Goal: Information Seeking & Learning: Check status

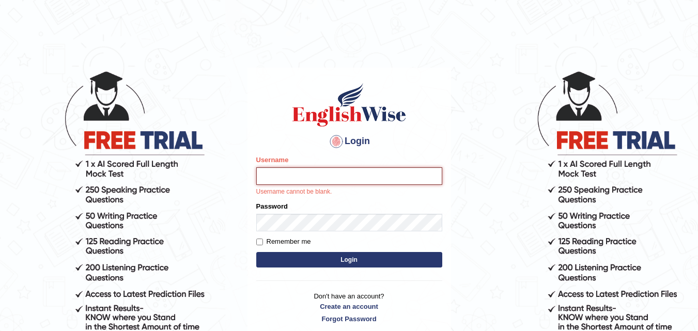
type input "karanvir_parramatta"
click at [286, 71] on div "Login Please fix the following errors: Username karanvir_parramatta Username ca…" at bounding box center [348, 203] width 203 height 270
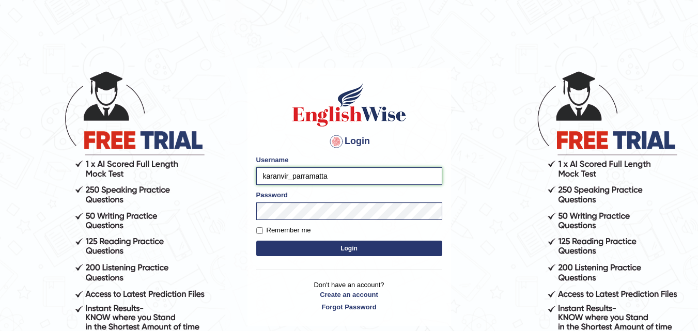
click at [336, 170] on input "karanvir_parramatta" at bounding box center [349, 176] width 186 height 18
click at [275, 180] on input "karanvir_parramatta" at bounding box center [349, 176] width 186 height 18
click at [319, 252] on button "Login" at bounding box center [349, 248] width 186 height 15
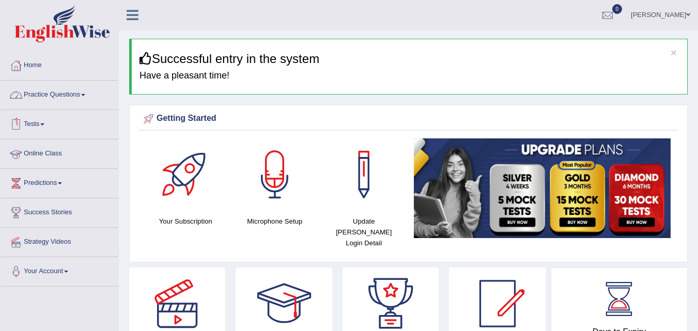
click at [45, 154] on link "Online Class" at bounding box center [60, 152] width 118 height 26
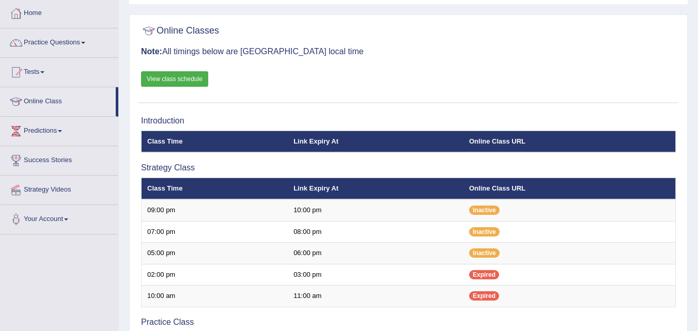
scroll to position [155, 0]
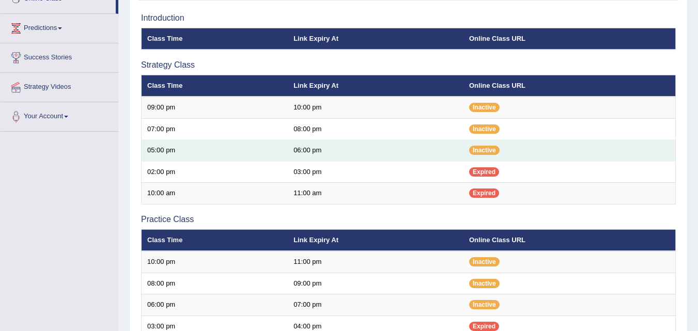
click at [271, 152] on td "05:00 pm" at bounding box center [215, 151] width 147 height 22
drag, startPoint x: 342, startPoint y: 148, endPoint x: 464, endPoint y: 139, distance: 121.7
click at [344, 148] on td "06:00 pm" at bounding box center [376, 151] width 176 height 22
click at [484, 149] on span "Inactive" at bounding box center [484, 150] width 30 height 9
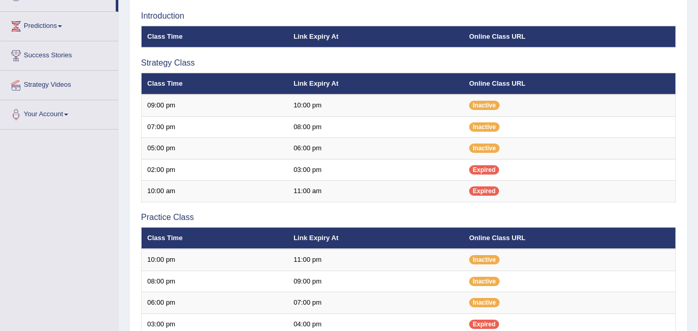
scroll to position [0, 0]
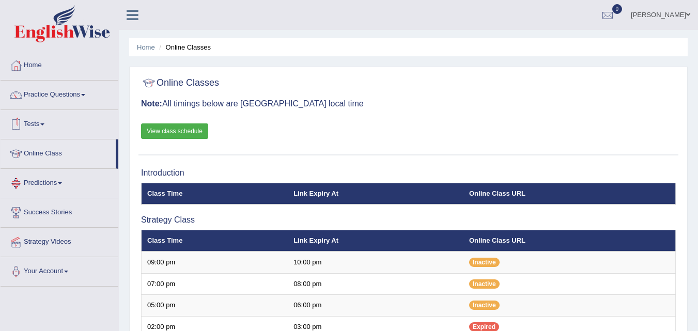
click at [187, 131] on link "View class schedule" at bounding box center [174, 130] width 67 height 15
click at [41, 125] on link "Tests" at bounding box center [60, 123] width 118 height 26
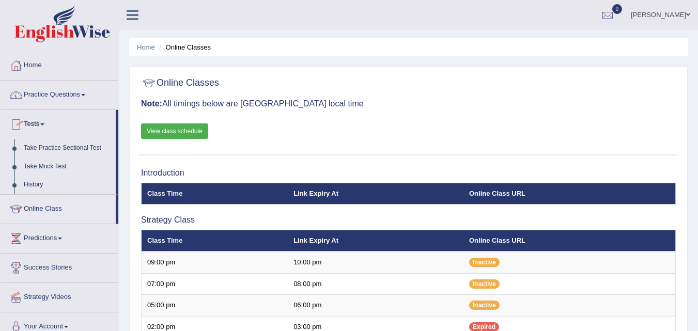
click at [54, 98] on link "Practice Questions" at bounding box center [60, 94] width 118 height 26
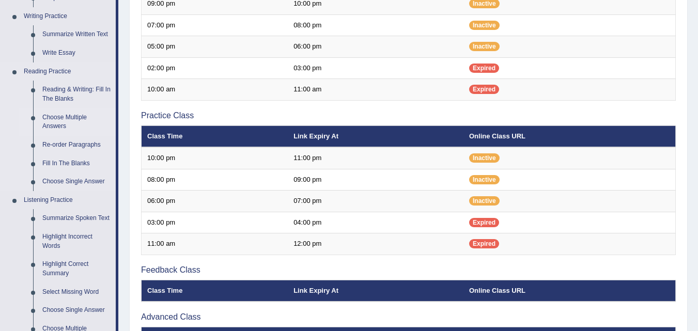
scroll to position [362, 0]
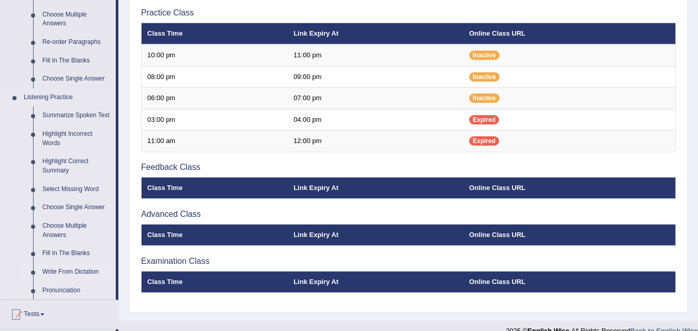
click at [80, 268] on link "Write From Dictation" at bounding box center [77, 272] width 78 height 19
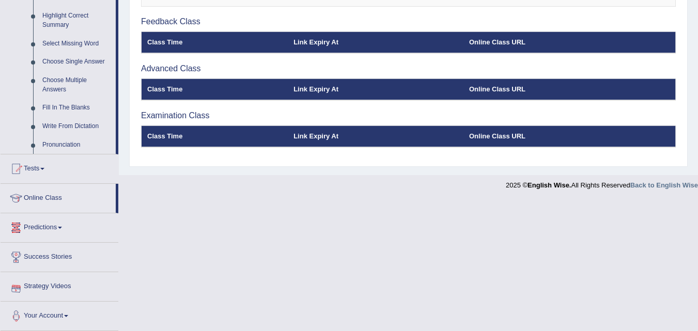
scroll to position [508, 0]
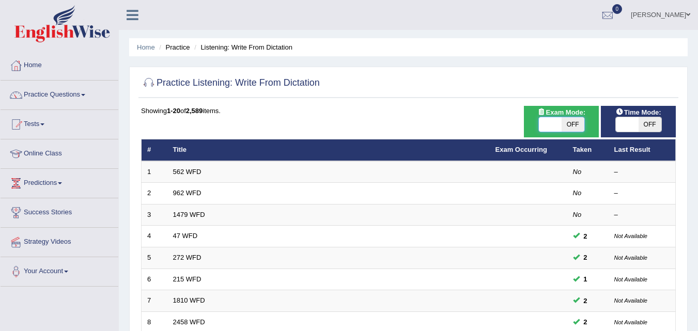
click at [560, 120] on span at bounding box center [550, 124] width 23 height 14
checkbox input "true"
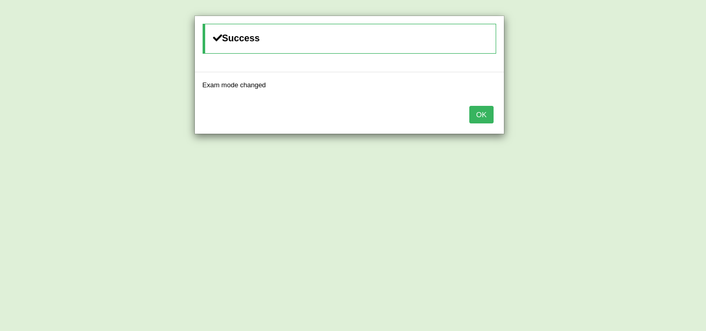
click at [488, 112] on button "OK" at bounding box center [481, 115] width 24 height 18
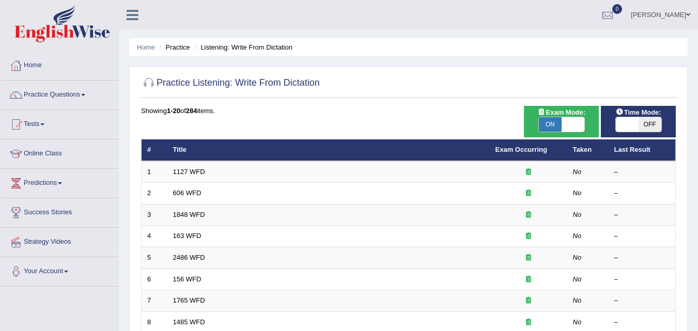
click at [624, 123] on span at bounding box center [627, 124] width 23 height 14
click at [638, 118] on span "OFF" at bounding box center [649, 124] width 23 height 14
checkbox input "true"
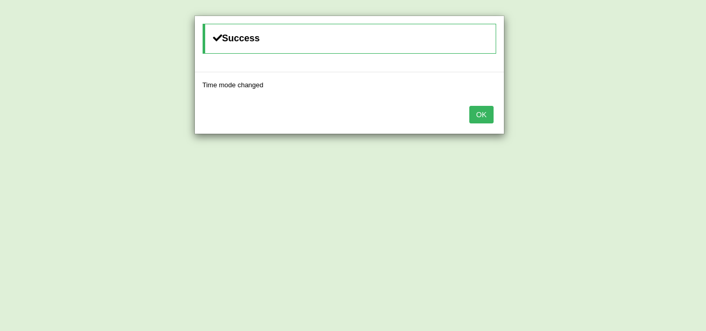
click at [489, 118] on button "OK" at bounding box center [481, 115] width 24 height 18
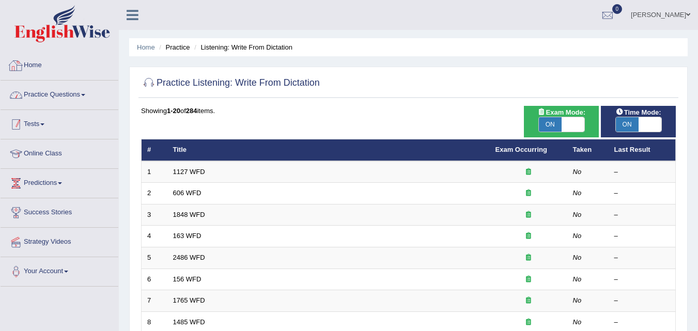
click at [41, 122] on link "Tests" at bounding box center [60, 123] width 118 height 26
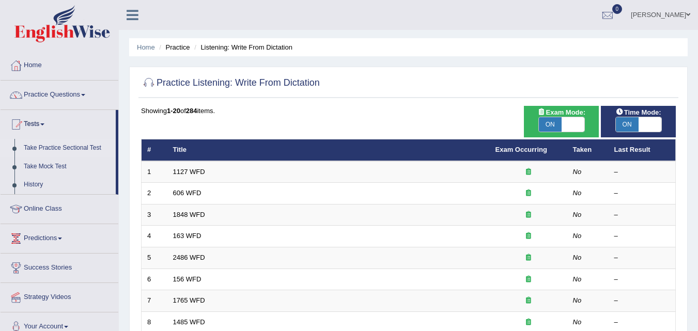
click at [53, 151] on link "Take Practice Sectional Test" at bounding box center [67, 148] width 97 height 19
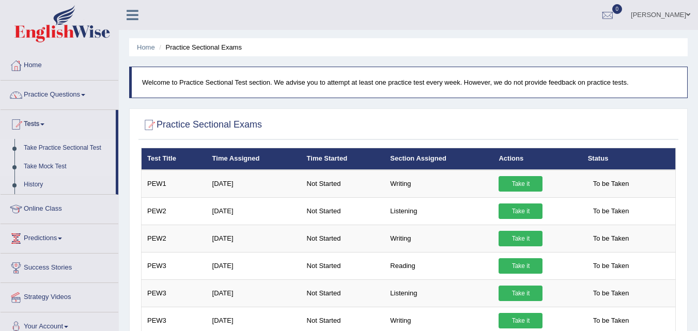
click at [49, 168] on link "Take Mock Test" at bounding box center [67, 167] width 97 height 19
click at [56, 167] on link "Take Mock Test" at bounding box center [67, 167] width 97 height 19
click at [36, 167] on link "Take Mock Test" at bounding box center [67, 167] width 97 height 19
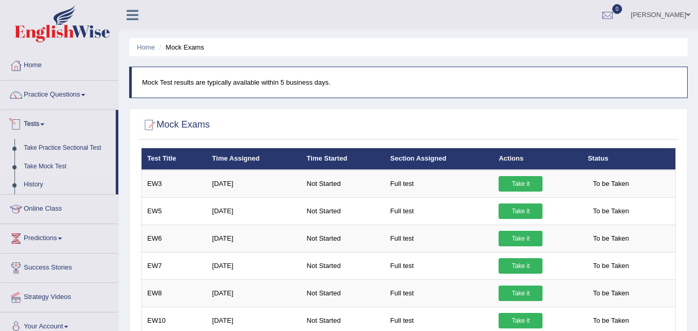
click at [41, 165] on link "Take Mock Test" at bounding box center [67, 167] width 97 height 19
click at [30, 63] on link "Home" at bounding box center [60, 64] width 118 height 26
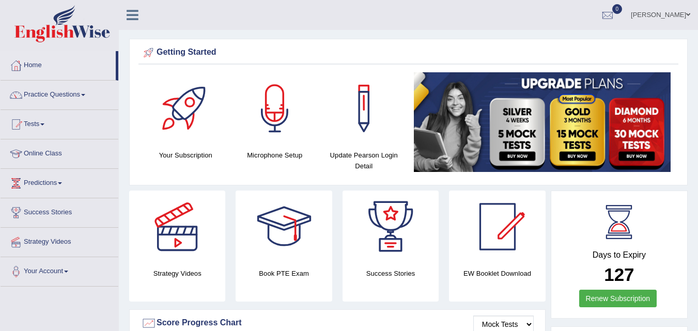
click at [286, 115] on div at bounding box center [275, 108] width 72 height 72
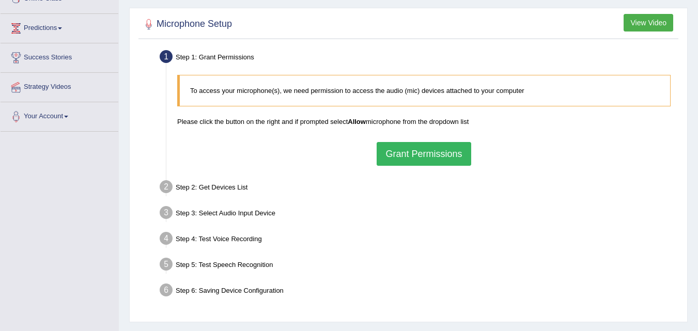
click at [659, 19] on button "View Video" at bounding box center [648, 23] width 50 height 18
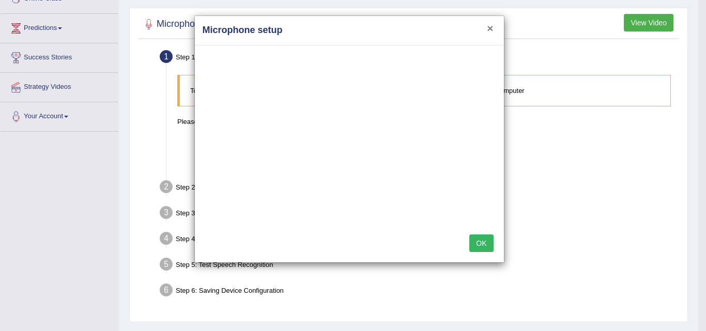
click at [491, 25] on button "×" at bounding box center [490, 28] width 6 height 11
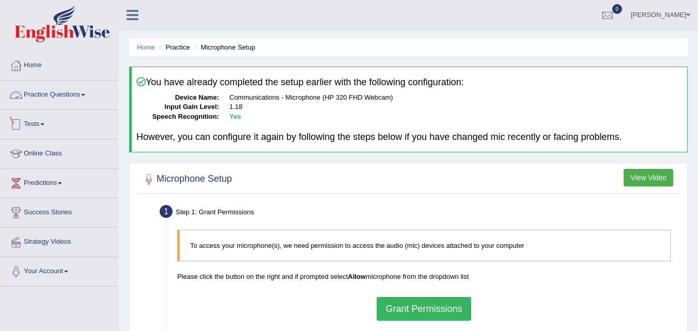
click at [27, 89] on link "Practice Questions" at bounding box center [60, 94] width 118 height 26
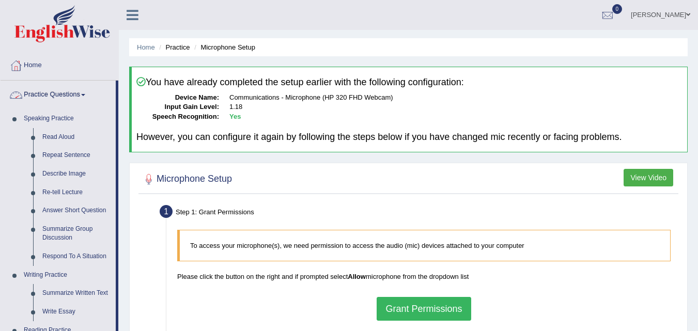
click at [28, 89] on link "Practice Questions" at bounding box center [58, 94] width 115 height 26
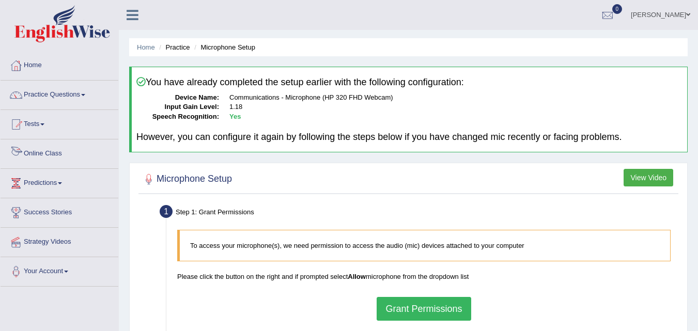
click at [35, 133] on link "Tests" at bounding box center [60, 123] width 118 height 26
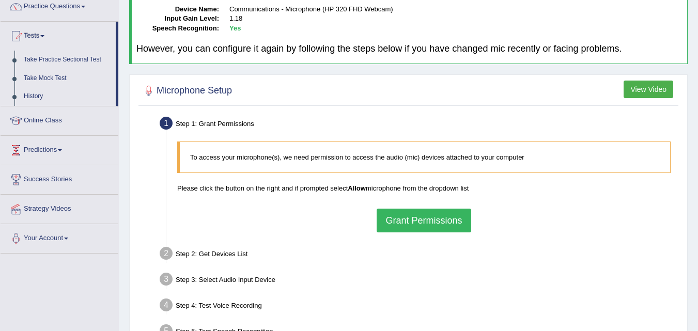
scroll to position [103, 0]
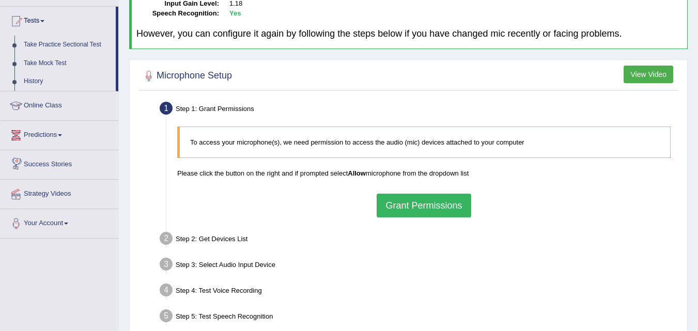
click at [48, 134] on link "Predictions" at bounding box center [60, 134] width 118 height 26
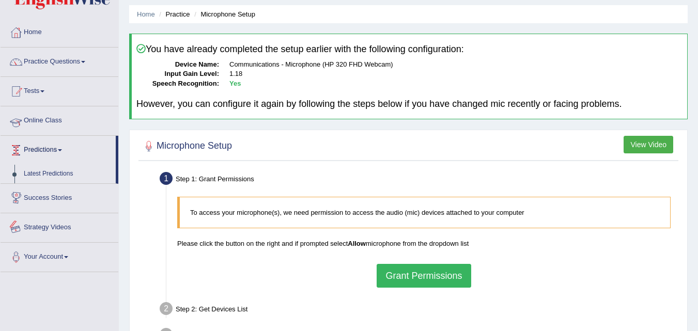
scroll to position [0, 0]
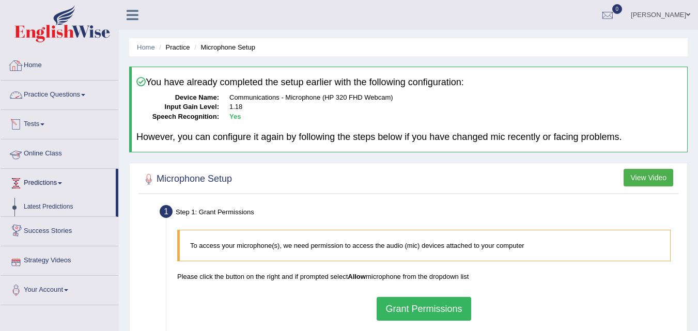
click at [36, 75] on link "Home" at bounding box center [60, 64] width 118 height 26
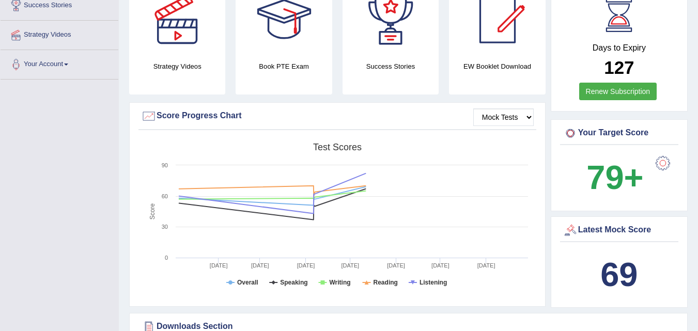
scroll to position [160, 0]
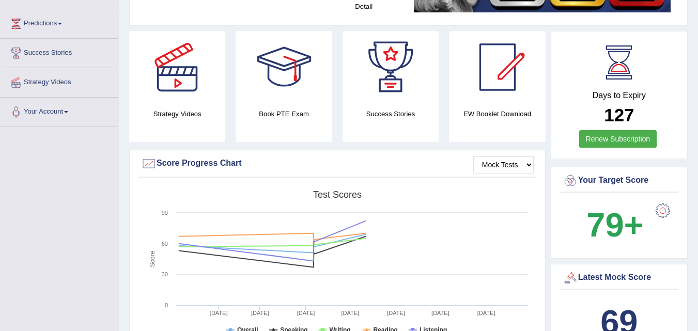
drag, startPoint x: 652, startPoint y: 223, endPoint x: 583, endPoint y: 221, distance: 69.2
click at [583, 221] on div "79+" at bounding box center [619, 226] width 118 height 53
click at [627, 114] on b "127" at bounding box center [619, 115] width 30 height 20
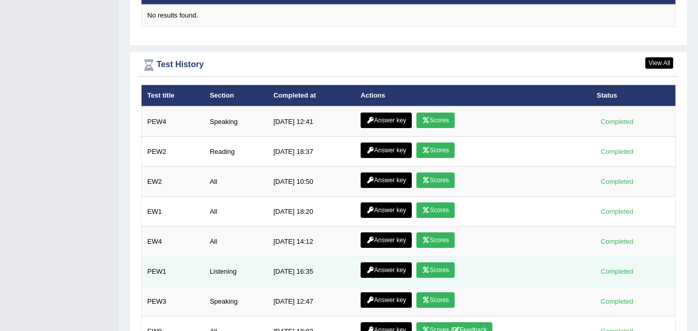
scroll to position [1303, 0]
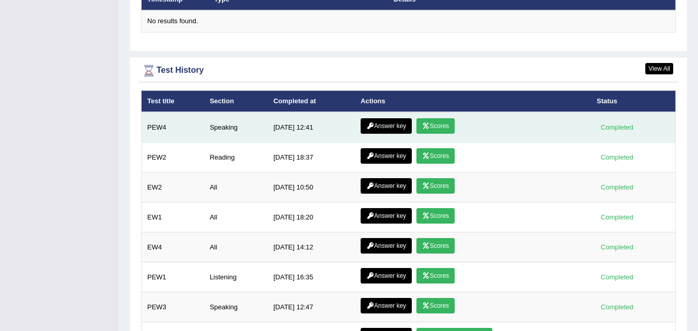
click at [440, 131] on link "Scores" at bounding box center [435, 125] width 38 height 15
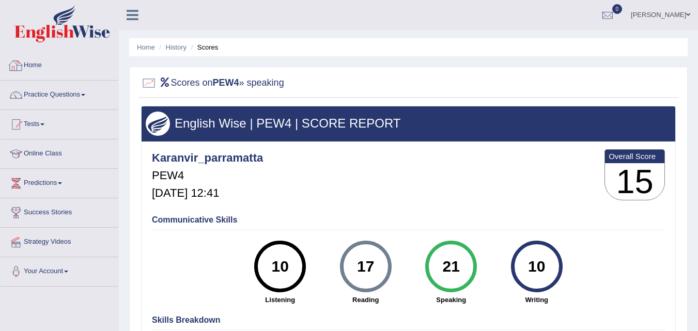
click at [39, 61] on link "Home" at bounding box center [60, 64] width 118 height 26
